Goal: Check status: Check status

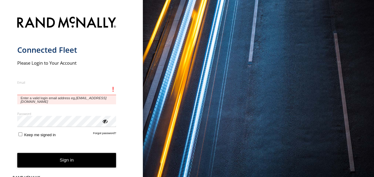
type input "**********"
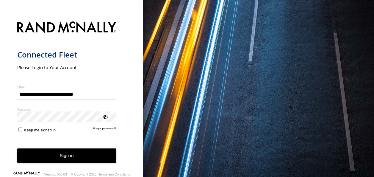
click at [74, 157] on button "Sign in" at bounding box center [66, 155] width 99 height 15
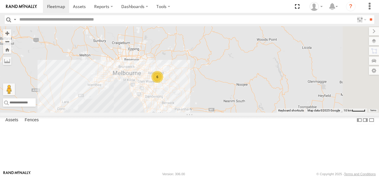
drag, startPoint x: 243, startPoint y: 91, endPoint x: 208, endPoint y: 40, distance: 62.6
click at [208, 40] on div "Bendigo Isuzu FRR Westside UD 6" at bounding box center [189, 69] width 379 height 86
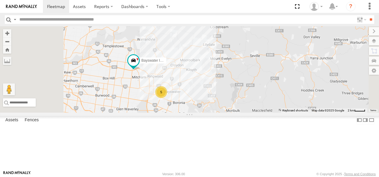
drag, startPoint x: 228, startPoint y: 101, endPoint x: 256, endPoint y: 66, distance: 44.7
click at [254, 63] on div "Bendigo Isuzu FRR Westside UD 5 Bayswater Isuzu FRR" at bounding box center [189, 69] width 379 height 86
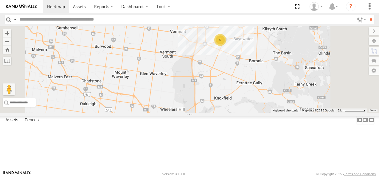
drag, startPoint x: 236, startPoint y: 67, endPoint x: 231, endPoint y: 114, distance: 47.6
click at [231, 113] on div "Bendigo Isuzu FRR Westside UD Bayswater Isuzu FRR 5" at bounding box center [189, 69] width 379 height 86
